Goal: Task Accomplishment & Management: Use online tool/utility

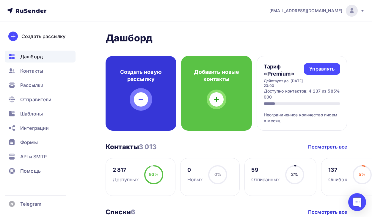
click at [134, 88] on div "Создать новую рассылку" at bounding box center [141, 93] width 71 height 75
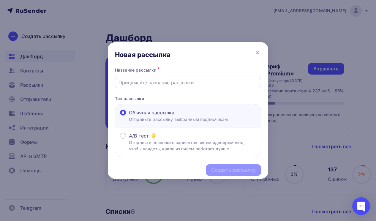
click at [143, 84] on input "text" at bounding box center [188, 82] width 139 height 7
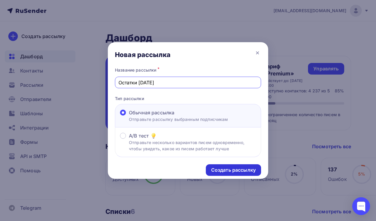
type input "Остатки [DATE]"
click at [215, 172] on div "Создать рассылку" at bounding box center [233, 170] width 45 height 7
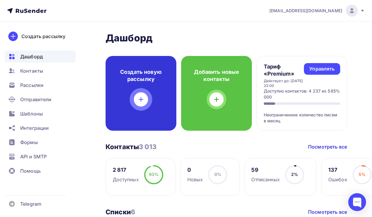
click at [136, 93] on div "Создать новую рассылку" at bounding box center [141, 93] width 71 height 75
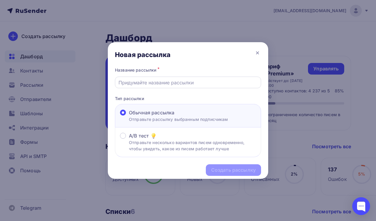
click at [187, 79] on input "text" at bounding box center [188, 82] width 139 height 7
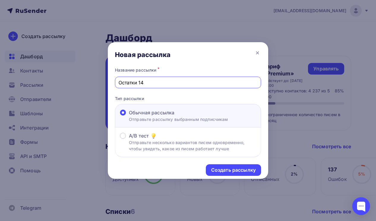
type input "Остатки [DATE]"
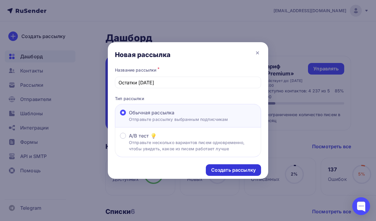
click at [219, 171] on div "Создать рассылку" at bounding box center [233, 170] width 45 height 7
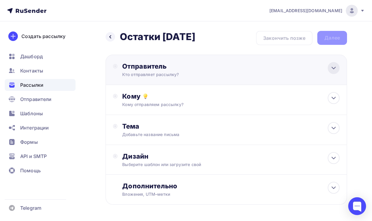
click at [332, 65] on icon at bounding box center [333, 68] width 7 height 7
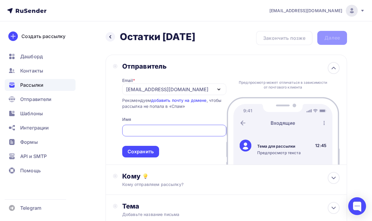
drag, startPoint x: 170, startPoint y: 88, endPoint x: 111, endPoint y: 89, distance: 58.3
click at [111, 89] on div "Отправитель Email * info@paulmark.ru info@paulmark.ru Добавить отправителя Реко…" at bounding box center [226, 110] width 241 height 110
type input "PAULMARK"
click at [142, 155] on div "Сохранить" at bounding box center [141, 151] width 26 height 7
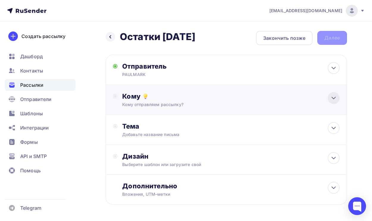
click at [337, 98] on div at bounding box center [334, 98] width 12 height 12
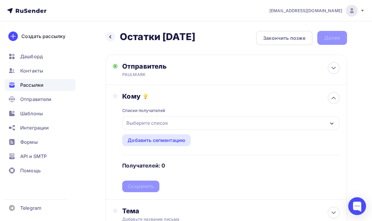
click at [332, 123] on icon "button" at bounding box center [331, 123] width 5 height 5
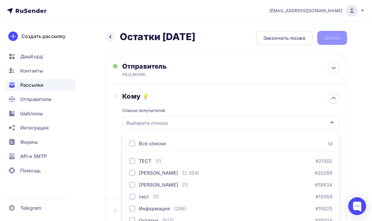
scroll to position [31, 0]
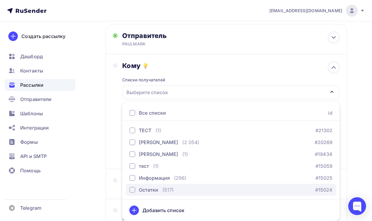
click at [128, 189] on button "Остатки (517) #15024" at bounding box center [231, 190] width 210 height 12
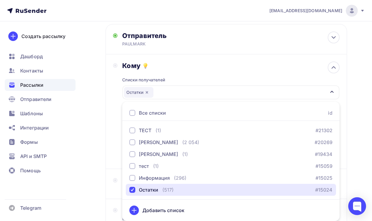
click at [333, 89] on icon "button" at bounding box center [331, 91] width 5 height 5
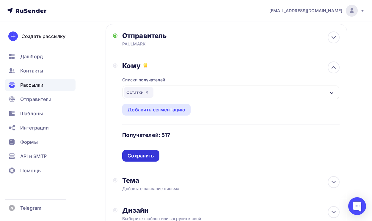
click at [137, 156] on div "Сохранить" at bounding box center [141, 156] width 26 height 7
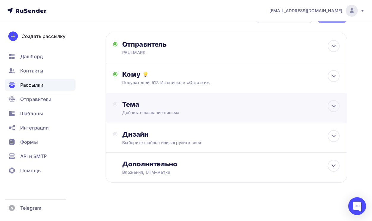
scroll to position [0, 0]
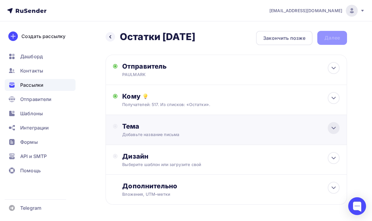
click at [335, 128] on icon at bounding box center [334, 128] width 4 height 2
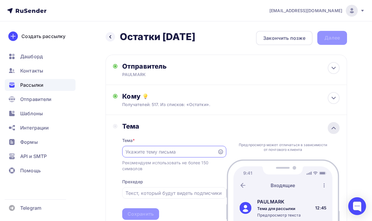
type input "J"
click at [126, 152] on input "Paulmark" at bounding box center [169, 151] width 88 height 7
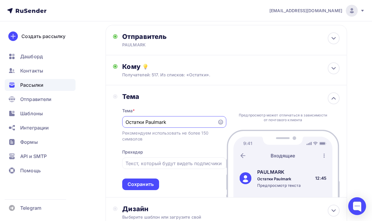
click at [187, 122] on input "Остатки Paulmark" at bounding box center [169, 122] width 88 height 7
type input "Остатки Paulmark"
click at [134, 184] on div "Сохранить" at bounding box center [141, 184] width 26 height 7
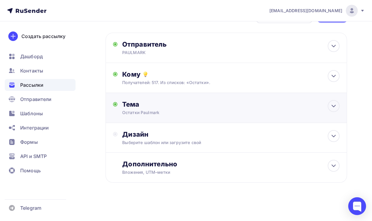
scroll to position [22, 0]
click at [335, 134] on icon at bounding box center [333, 136] width 7 height 7
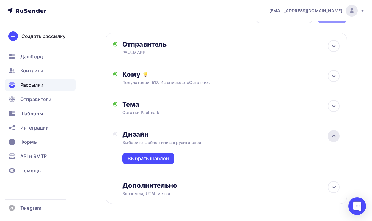
scroll to position [30, 0]
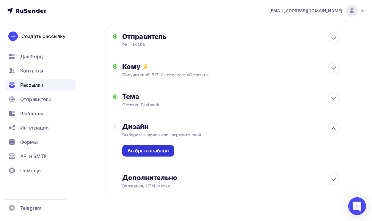
click at [148, 154] on div "Выбрать шаблон" at bounding box center [148, 150] width 41 height 7
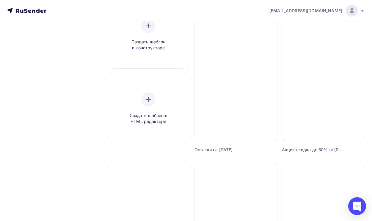
scroll to position [89, 0]
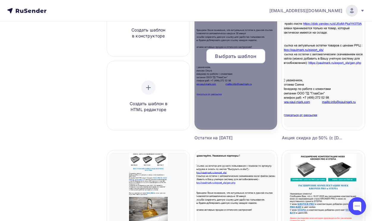
click at [230, 55] on span "Выбрать шаблон" at bounding box center [235, 56] width 41 height 7
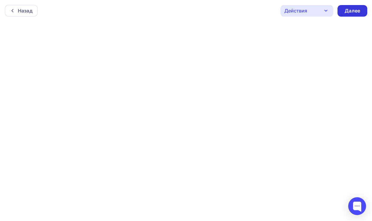
click at [355, 10] on div "Далее" at bounding box center [352, 10] width 15 height 7
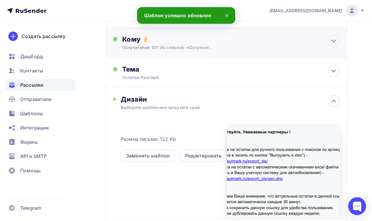
scroll to position [59, 0]
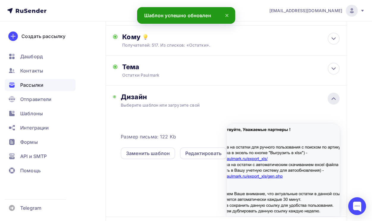
click at [336, 101] on icon at bounding box center [333, 98] width 7 height 7
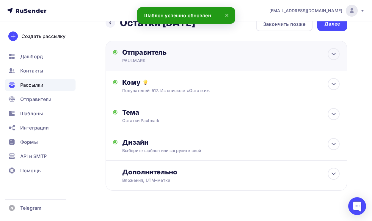
scroll to position [0, 0]
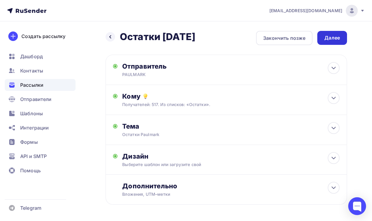
click at [327, 35] on div "Далее" at bounding box center [331, 37] width 15 height 7
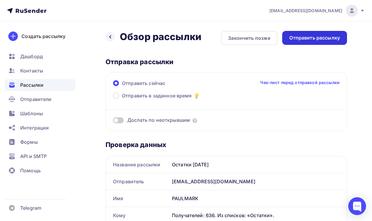
click at [303, 36] on div "Отправить рассылку" at bounding box center [314, 37] width 51 height 7
